Goal: Navigation & Orientation: Find specific page/section

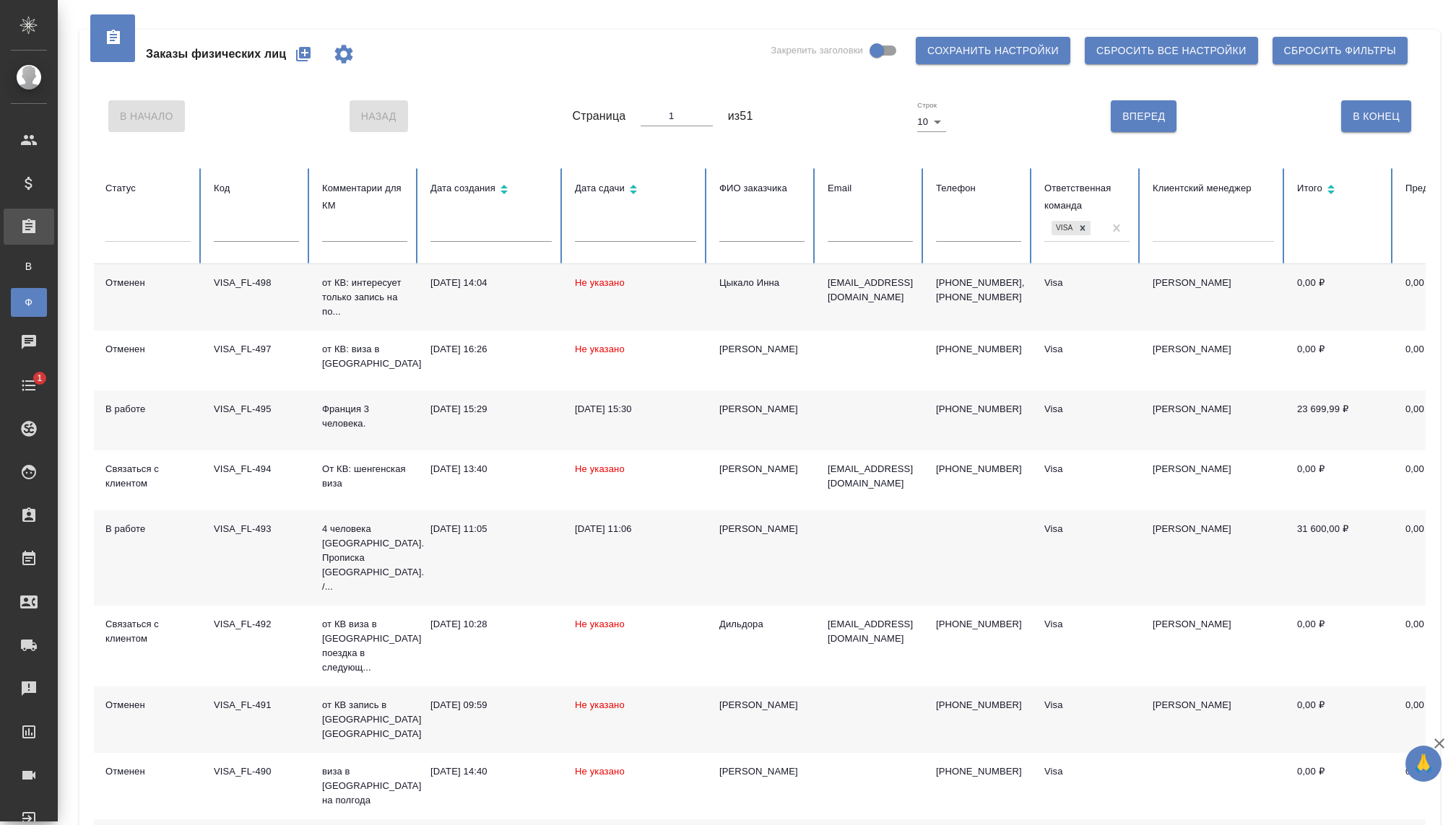
click at [316, 58] on button "button" at bounding box center [303, 54] width 35 height 35
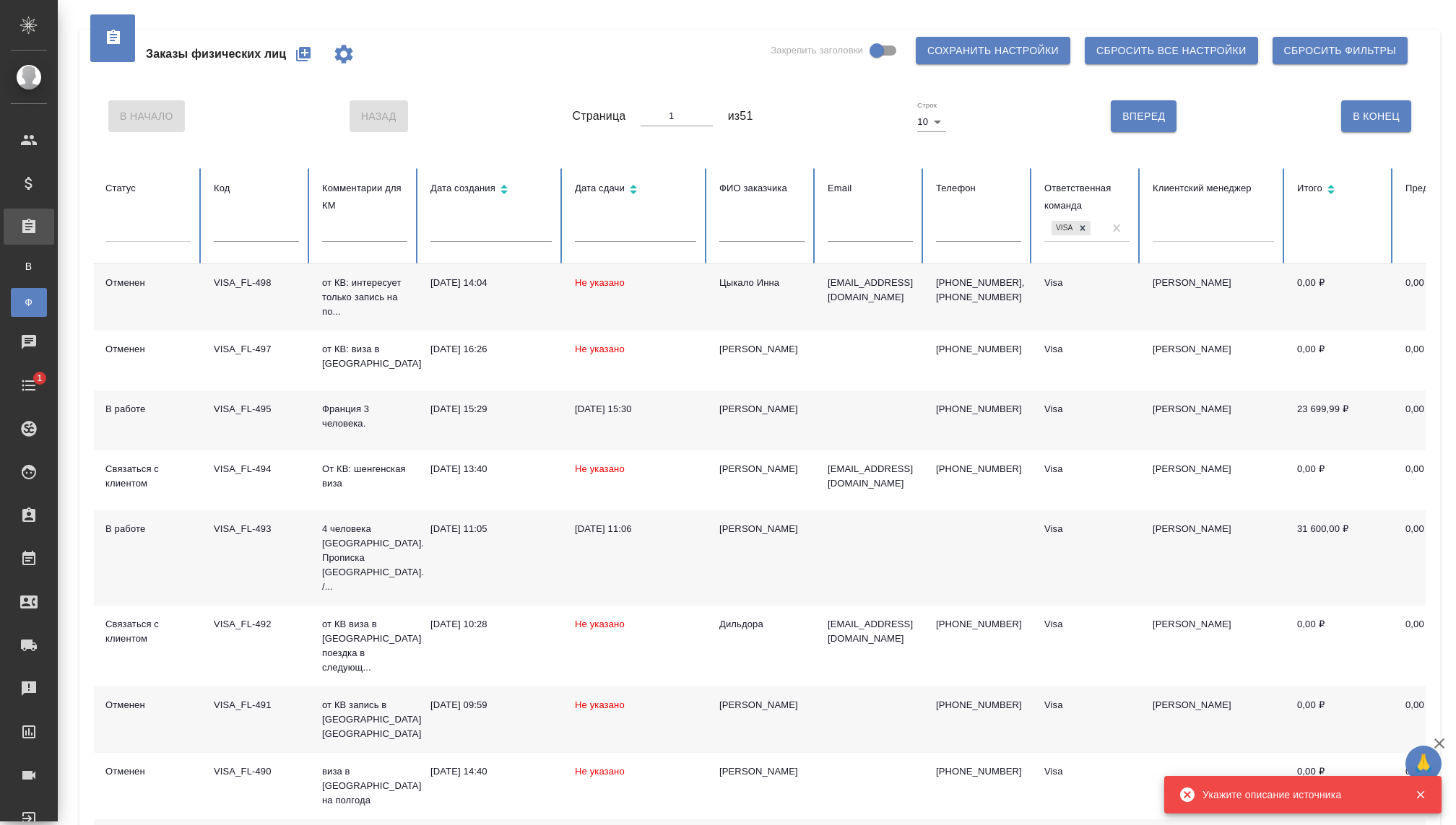
click at [293, 54] on button "button" at bounding box center [303, 54] width 35 height 35
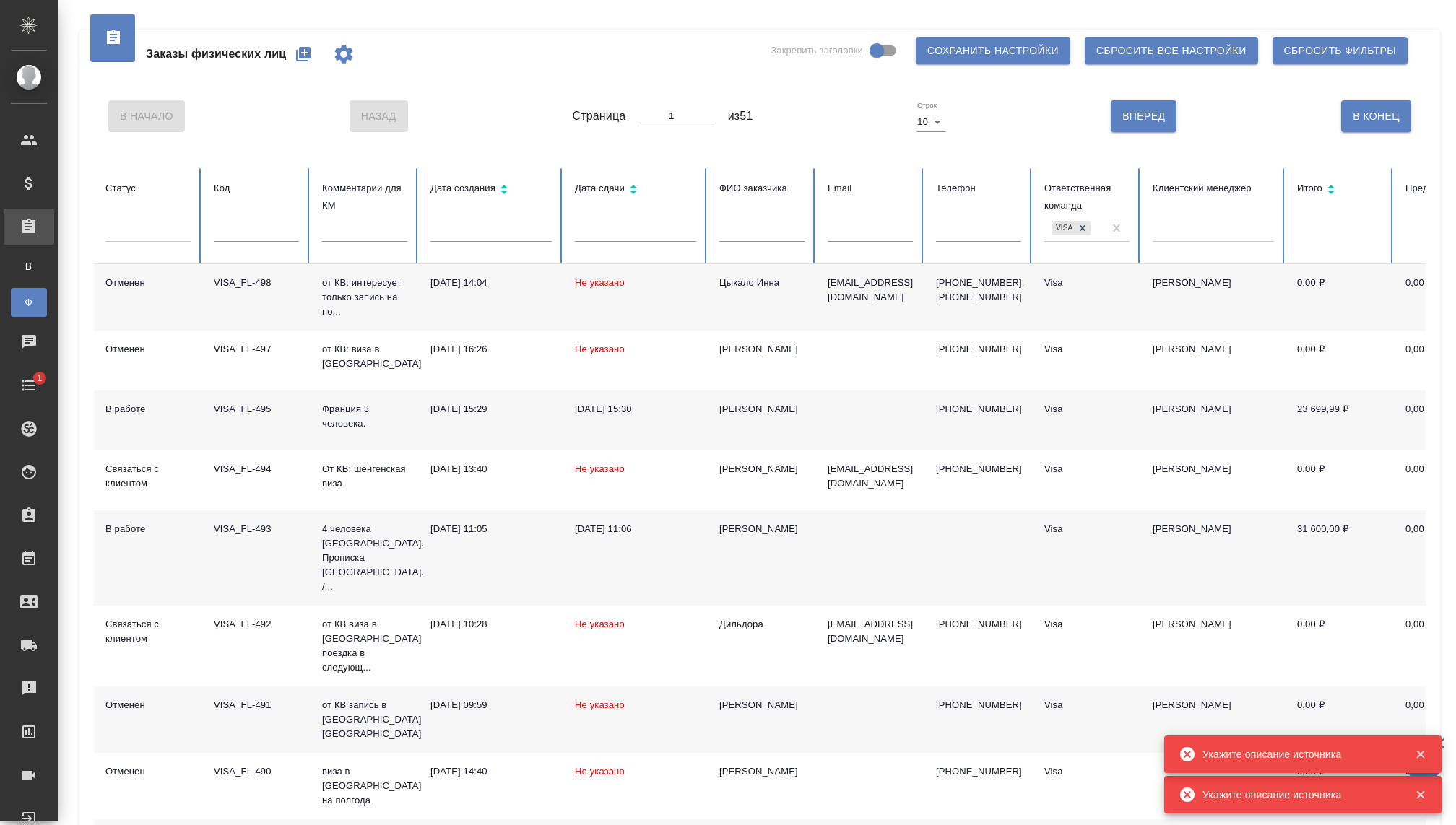
click at [293, 54] on button "button" at bounding box center [303, 54] width 35 height 35
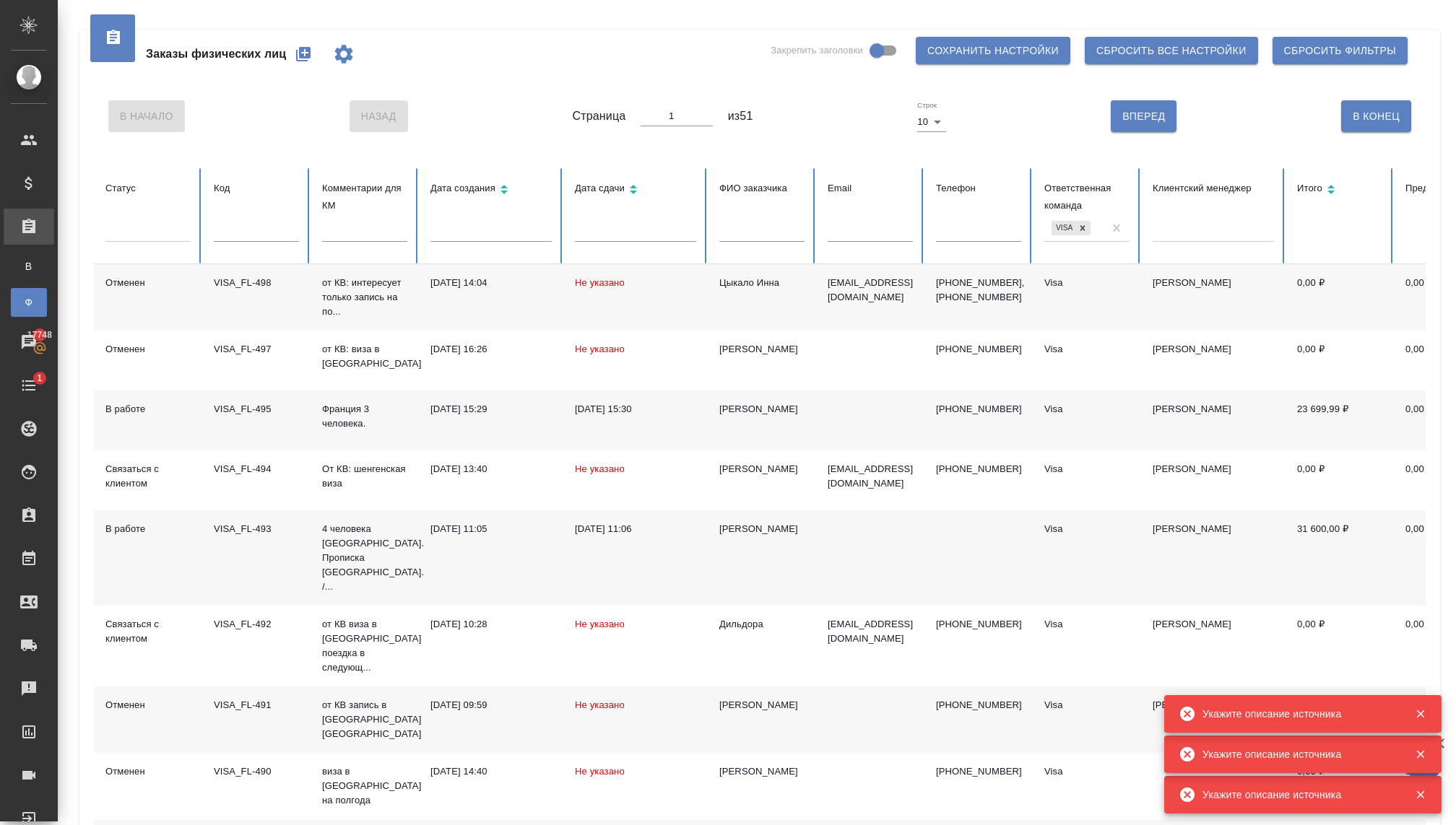
click at [22, 302] on div "Заказы физ. лиц" at bounding box center [10, 302] width 22 height 14
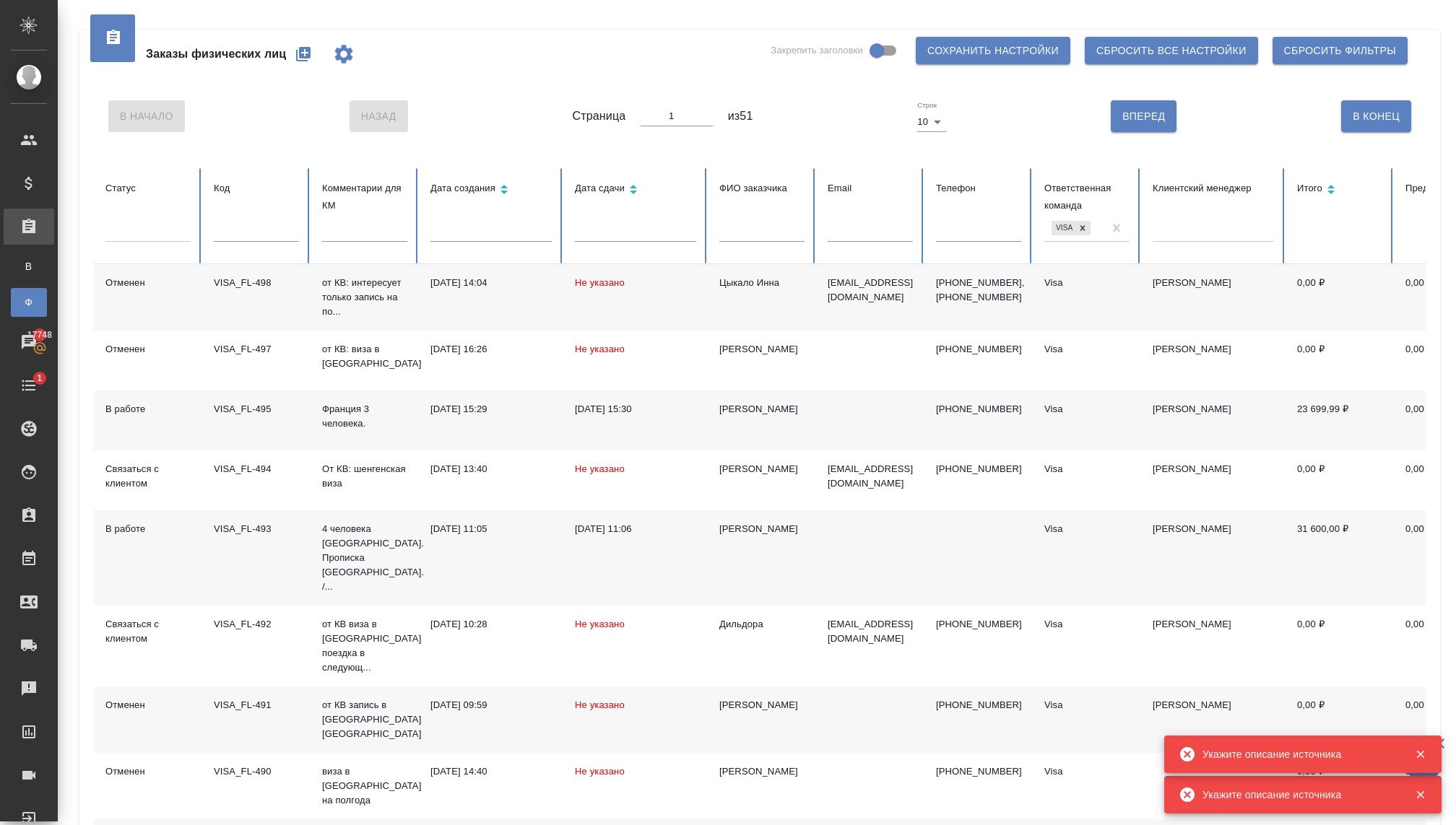
click at [310, 57] on icon "button" at bounding box center [303, 54] width 14 height 14
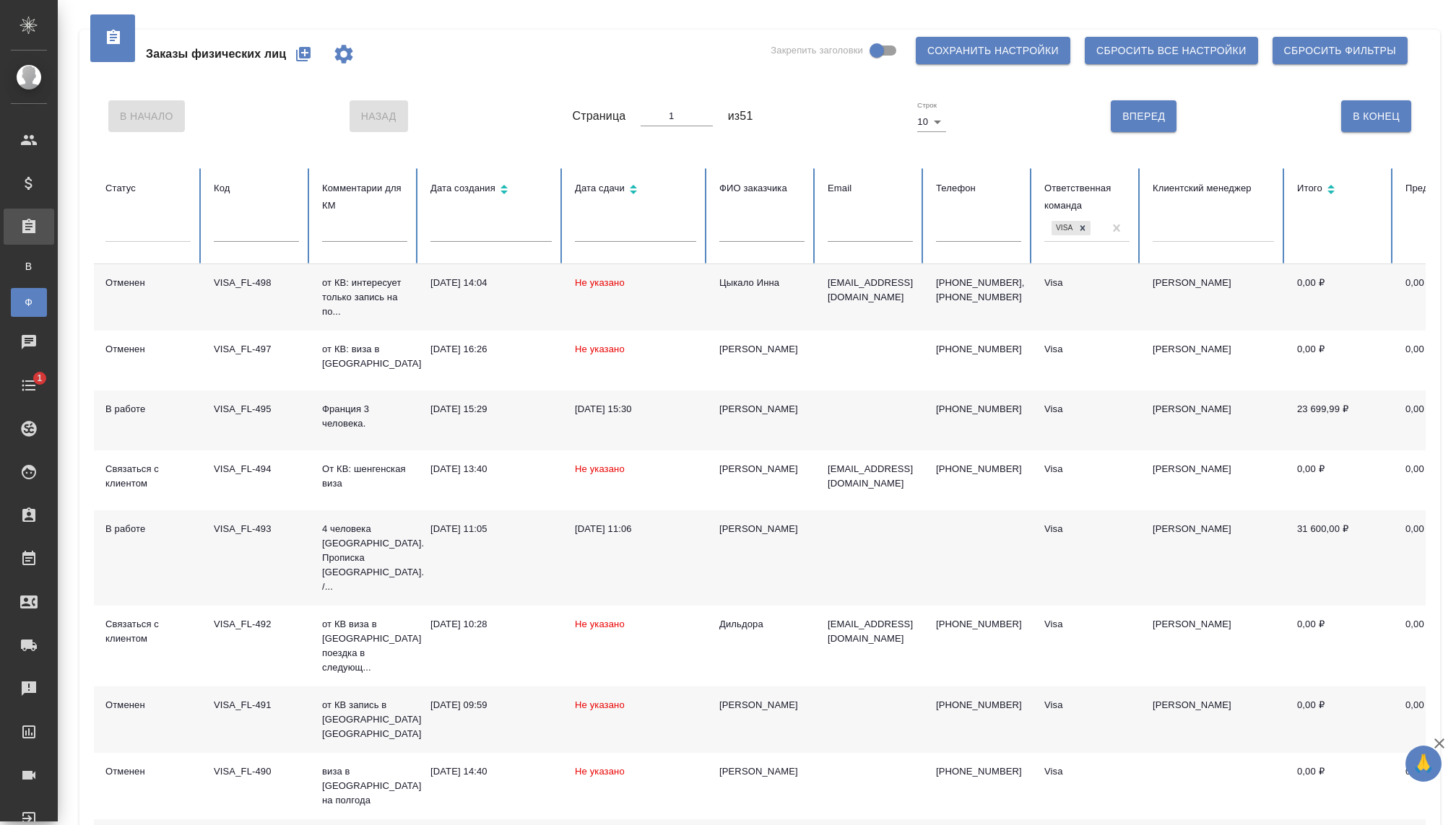
click at [304, 57] on icon "button" at bounding box center [303, 54] width 14 height 14
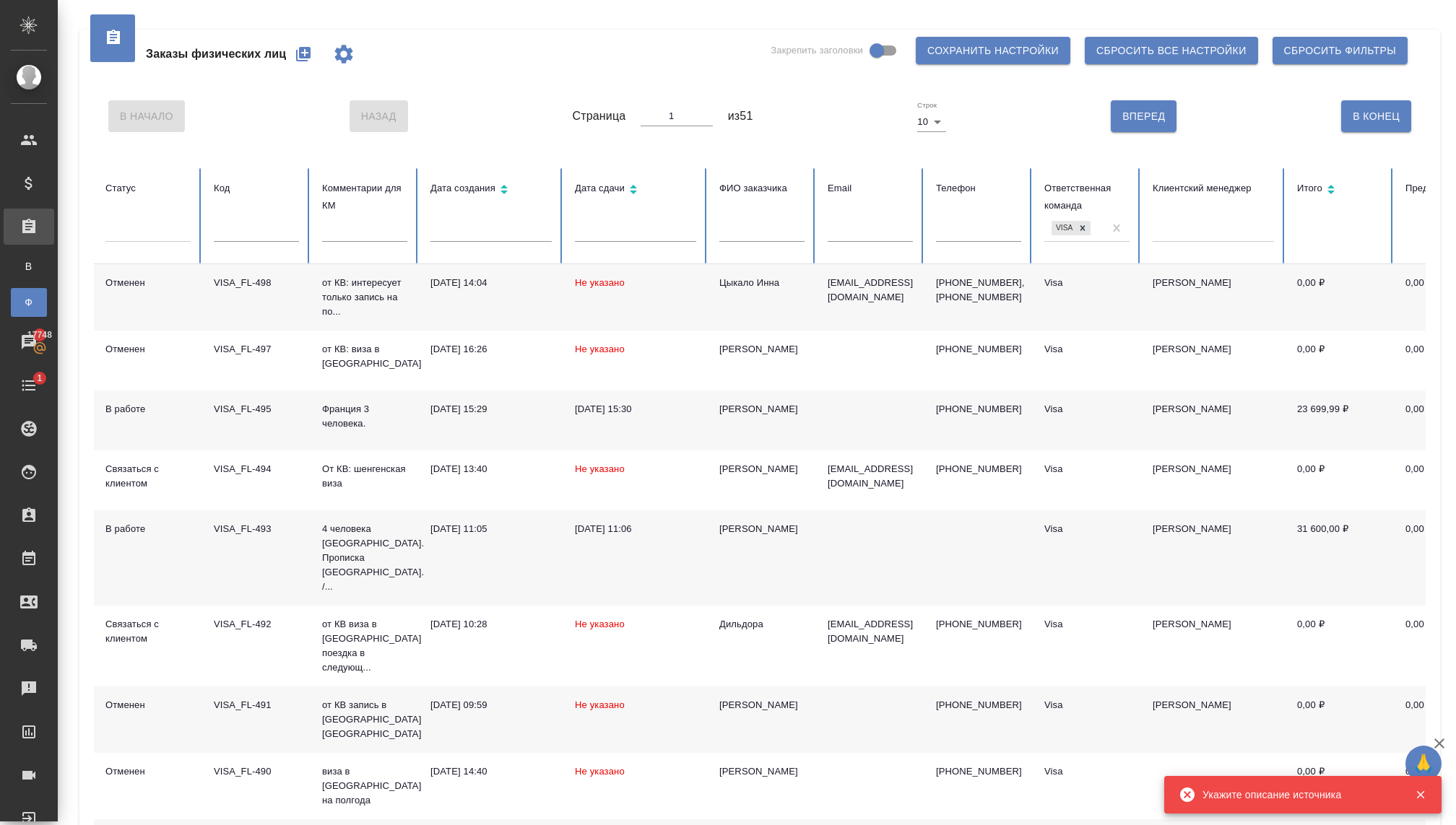
click at [304, 57] on icon "button" at bounding box center [303, 54] width 14 height 14
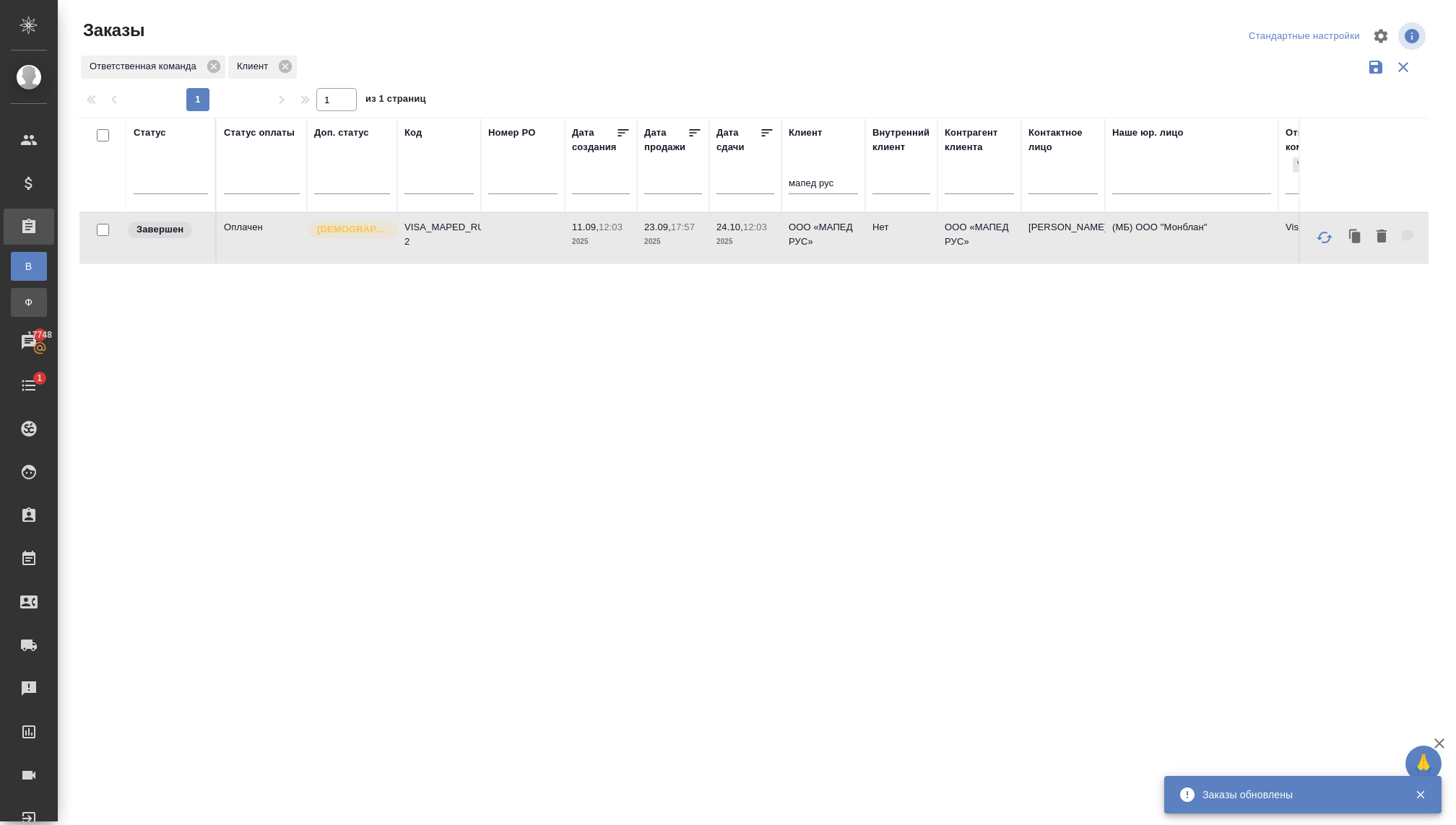
click at [22, 300] on div "Заказы физ. лиц" at bounding box center [10, 302] width 22 height 14
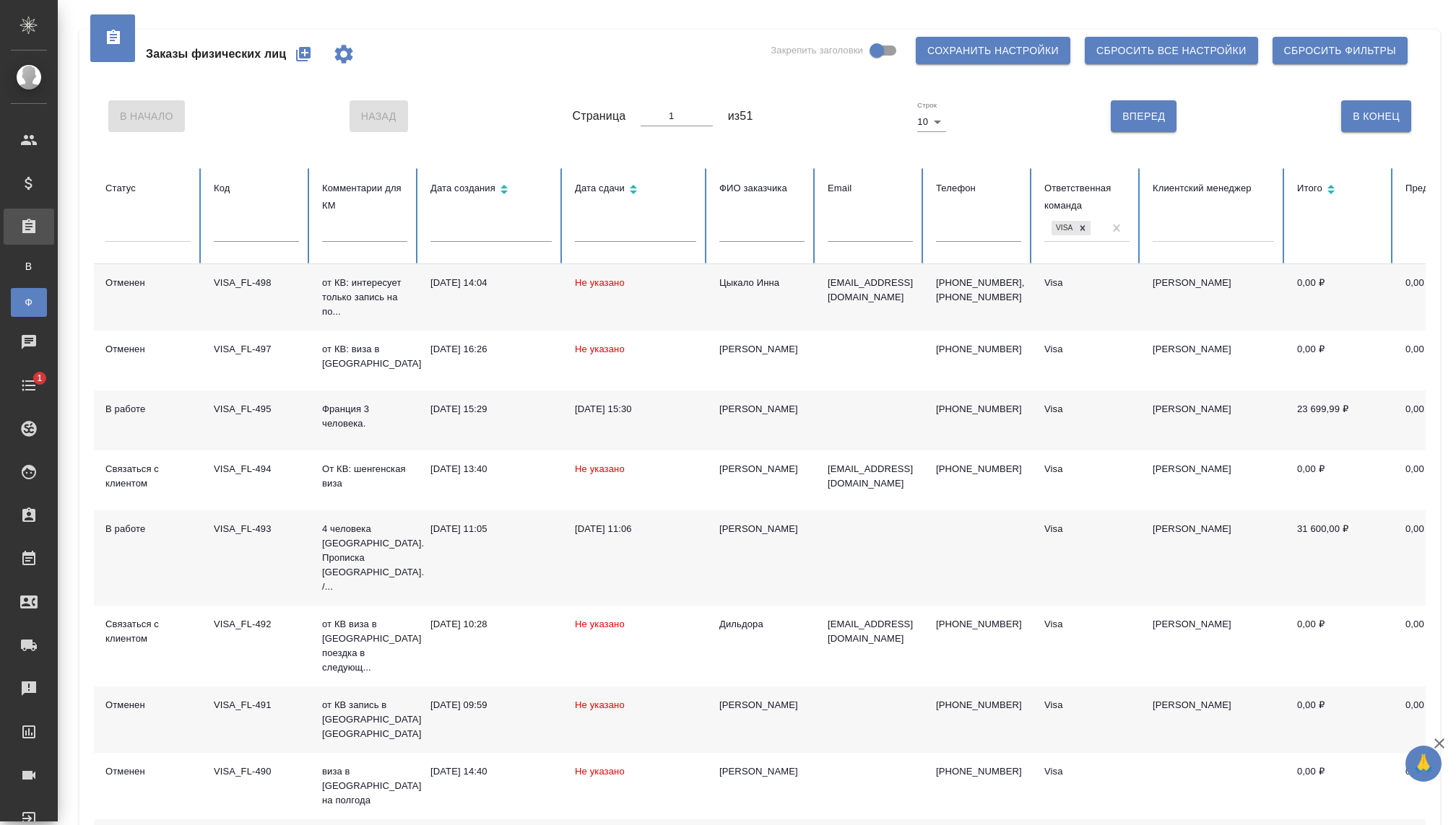
click at [306, 62] on icon "button" at bounding box center [304, 54] width 17 height 17
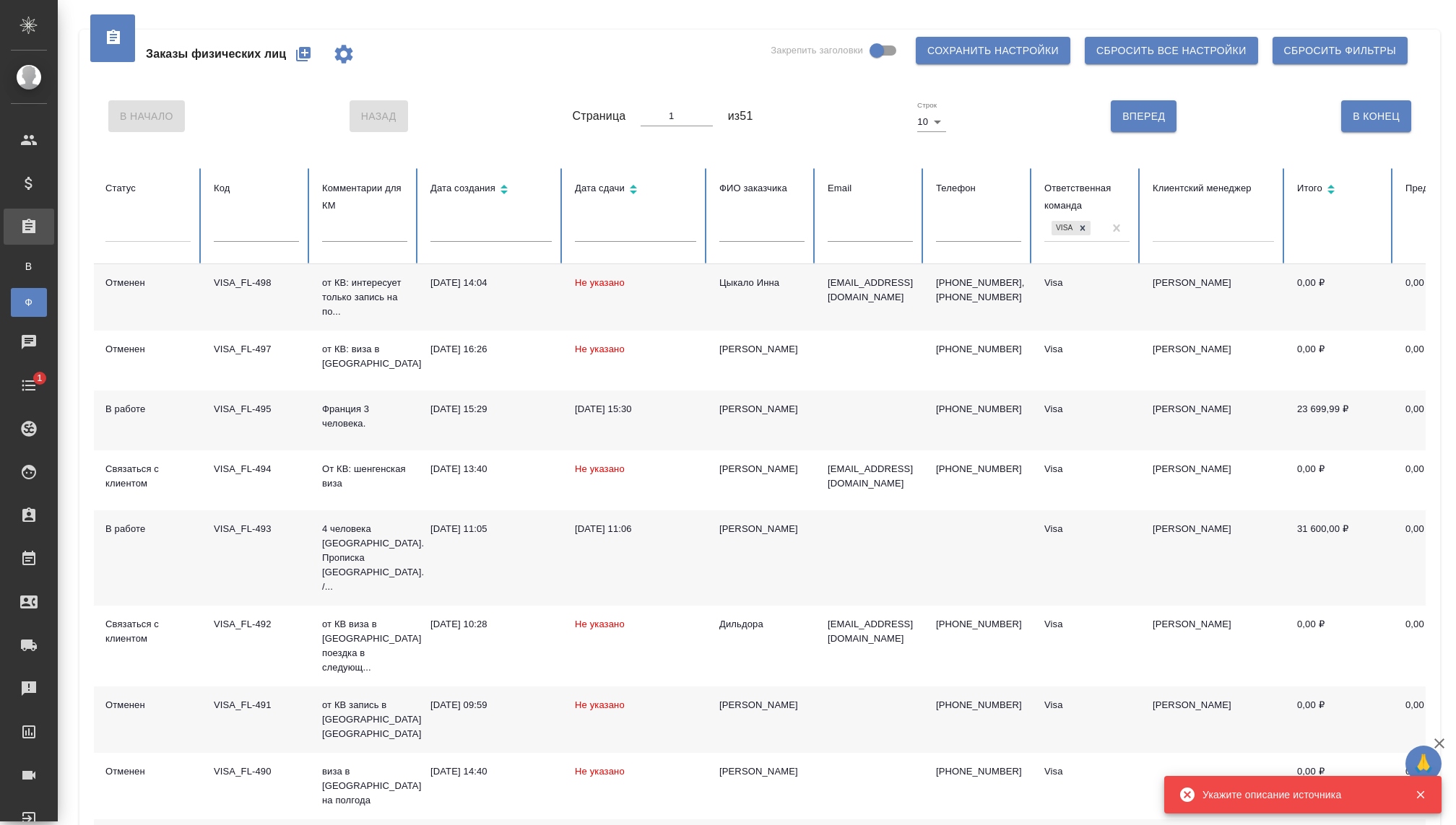
click at [306, 62] on icon "button" at bounding box center [304, 54] width 17 height 17
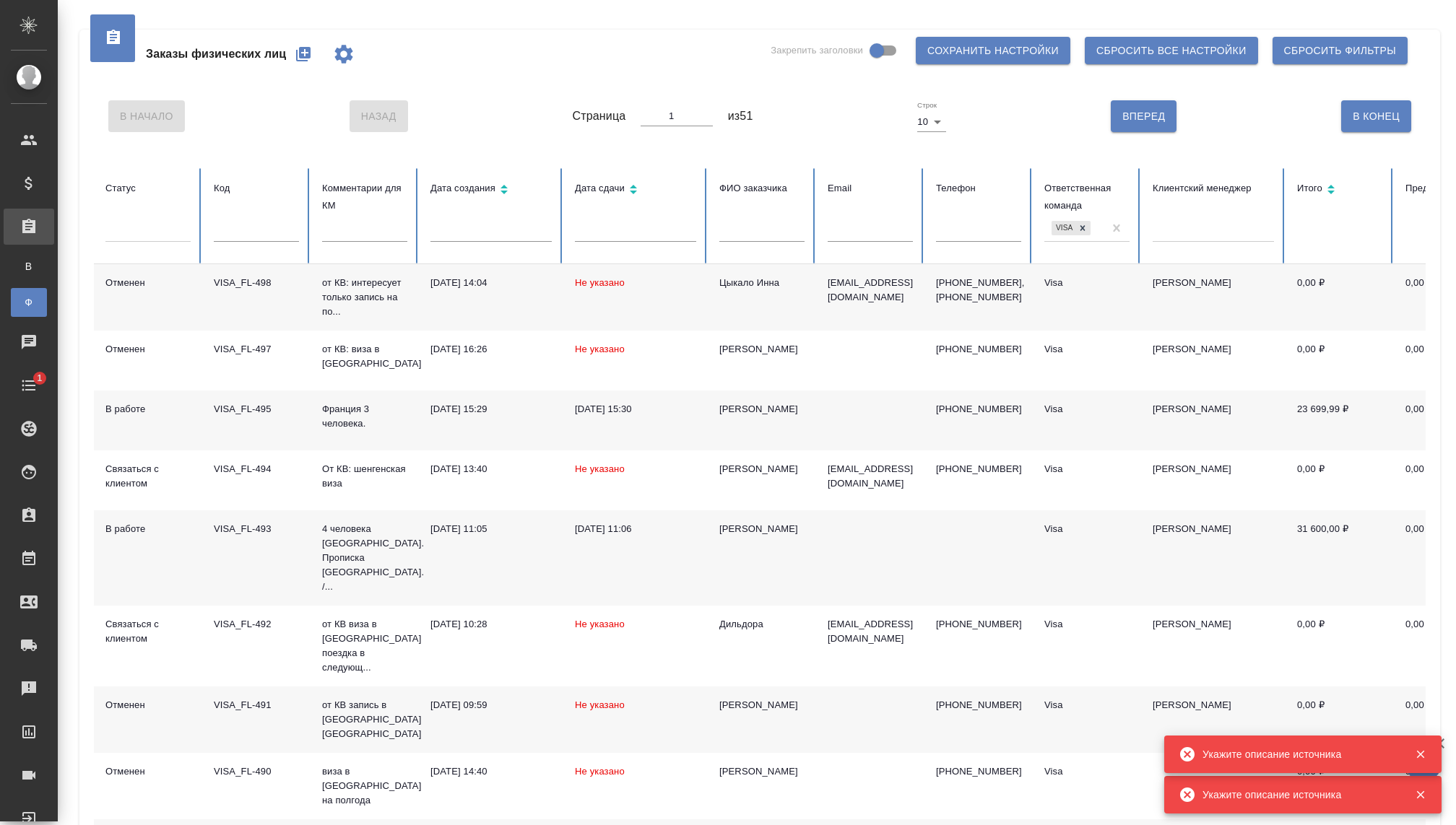
click at [306, 62] on icon "button" at bounding box center [304, 54] width 17 height 17
click at [306, 62] on div "Заказы физических лиц" at bounding box center [235, 54] width 262 height 35
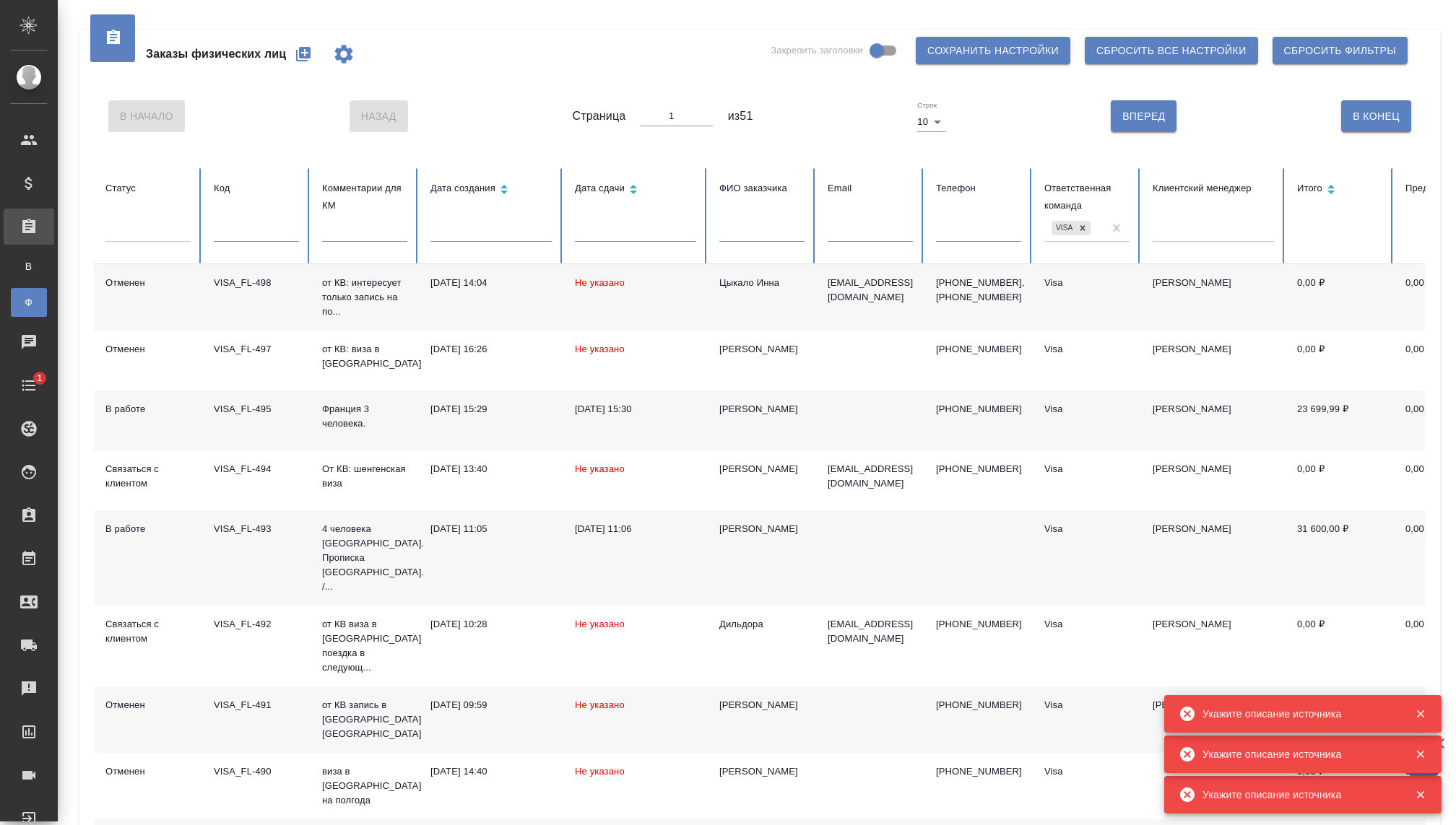
click at [306, 62] on icon "button" at bounding box center [304, 54] width 17 height 17
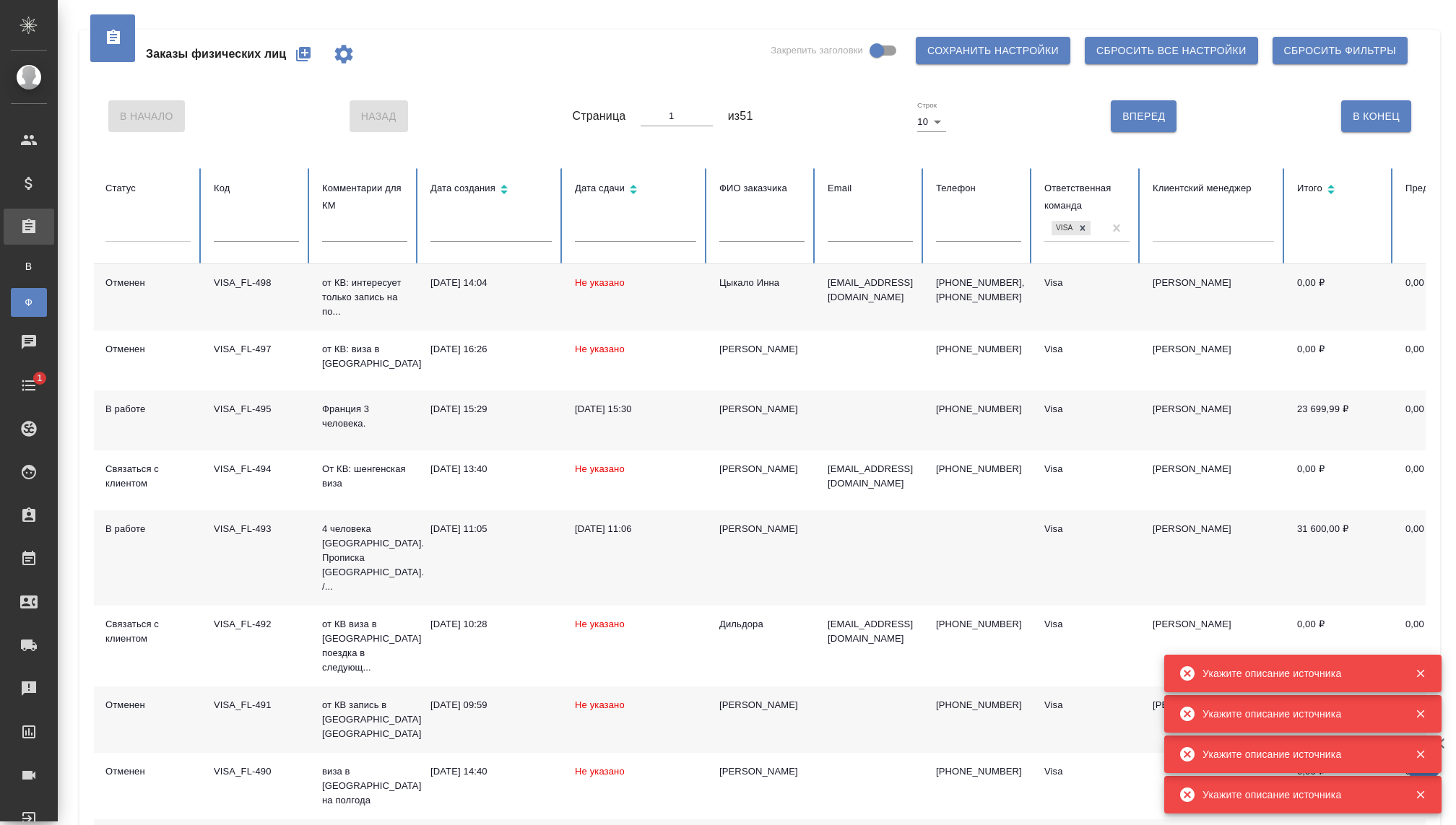
click at [306, 62] on icon "button" at bounding box center [304, 54] width 17 height 17
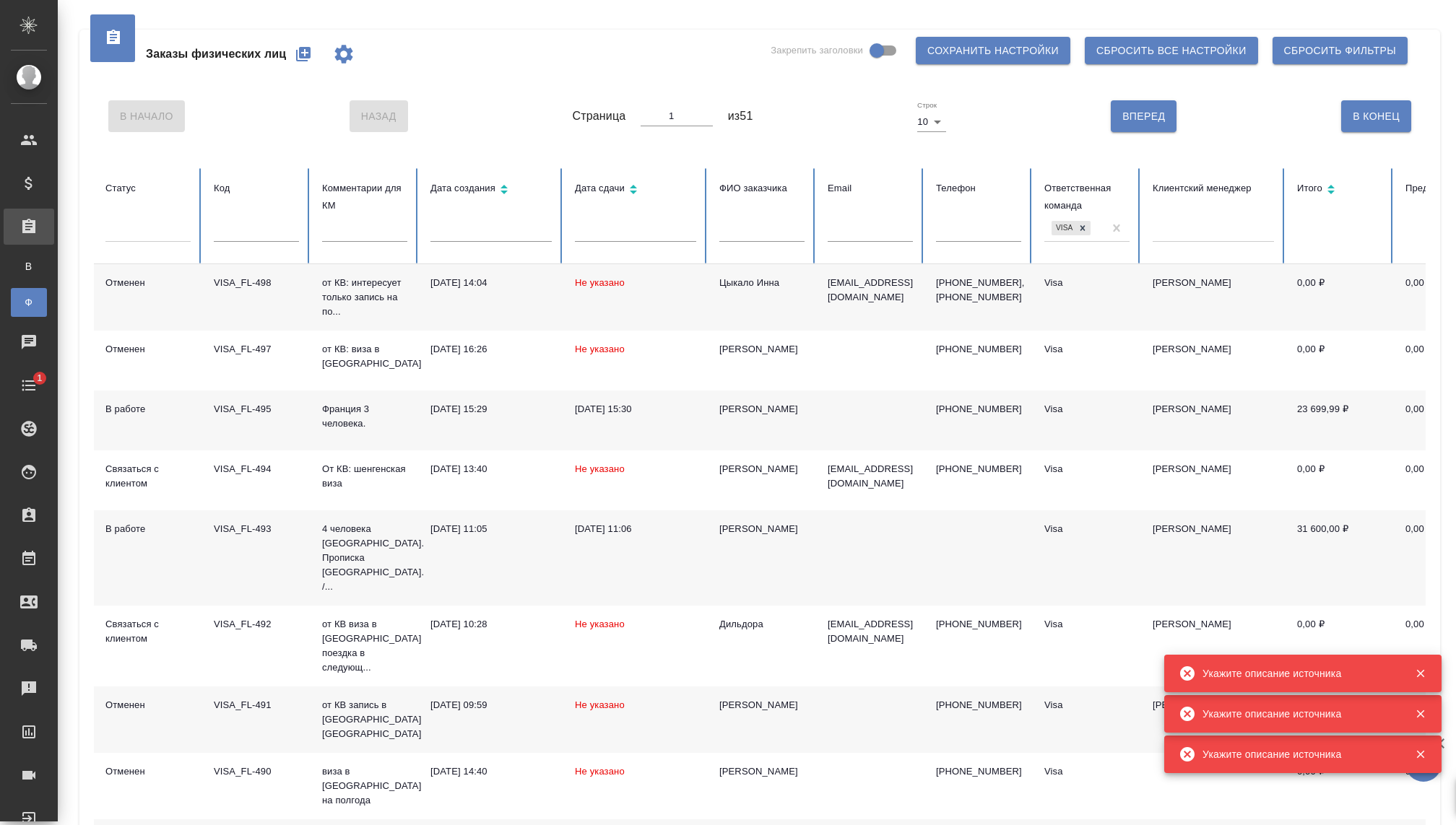
click at [306, 62] on div "Заказы физических лиц" at bounding box center [235, 54] width 262 height 35
click at [306, 62] on icon "button" at bounding box center [304, 54] width 17 height 17
